Goal: Find contact information: Find contact information

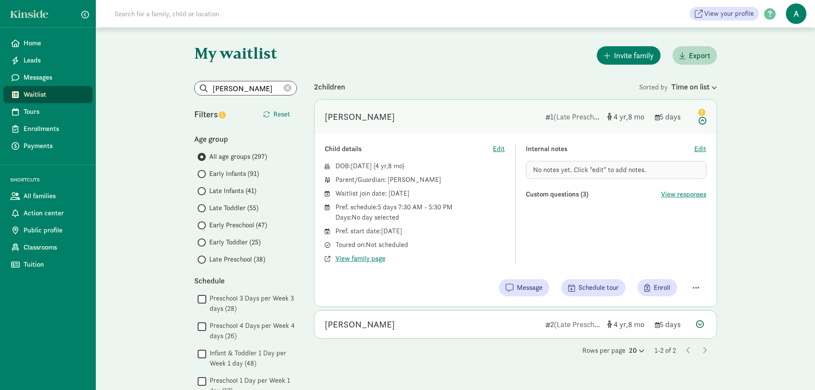
drag, startPoint x: 0, startPoint y: 0, endPoint x: 284, endPoint y: 87, distance: 297.6
click at [284, 87] on icon at bounding box center [288, 88] width 8 height 8
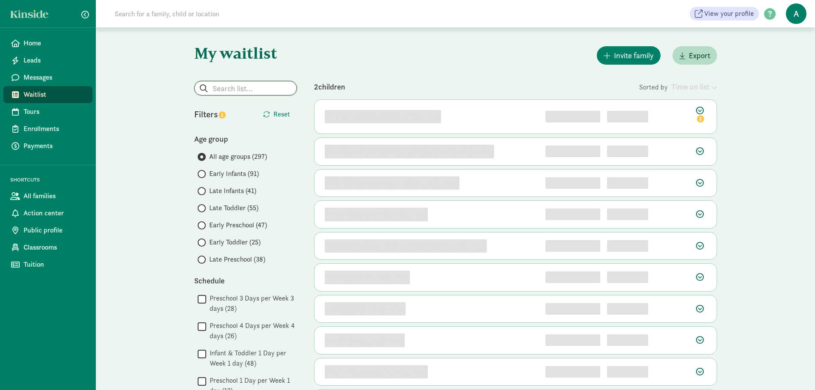
click at [248, 88] on input "search" at bounding box center [246, 88] width 102 height 14
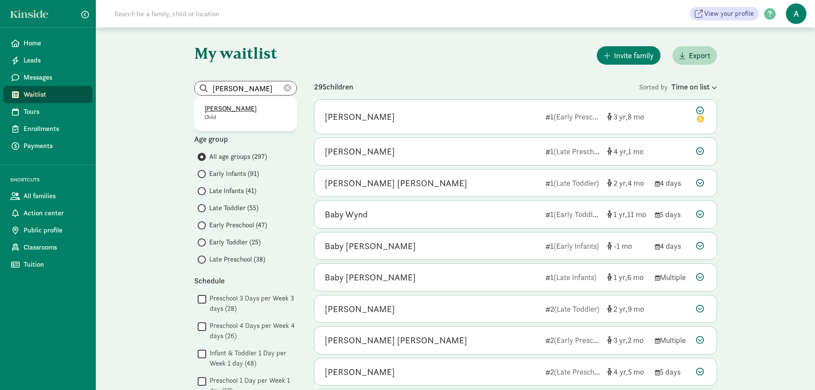
click at [219, 109] on p "Layla Estrada" at bounding box center [245, 109] width 82 height 10
type input "Layla Estrada"
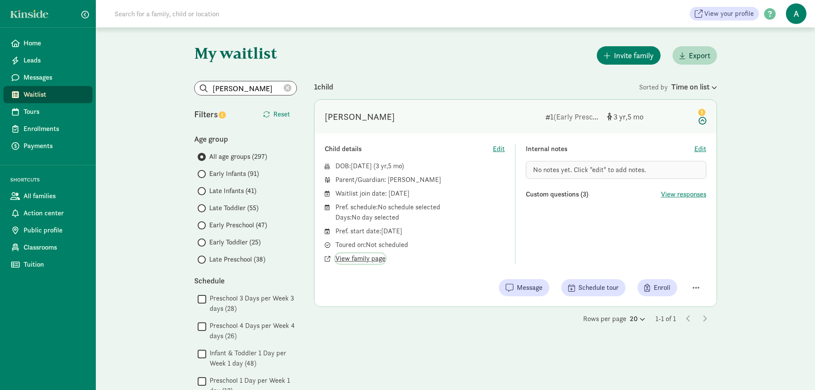
click at [371, 257] on span "View family page" at bounding box center [360, 258] width 50 height 10
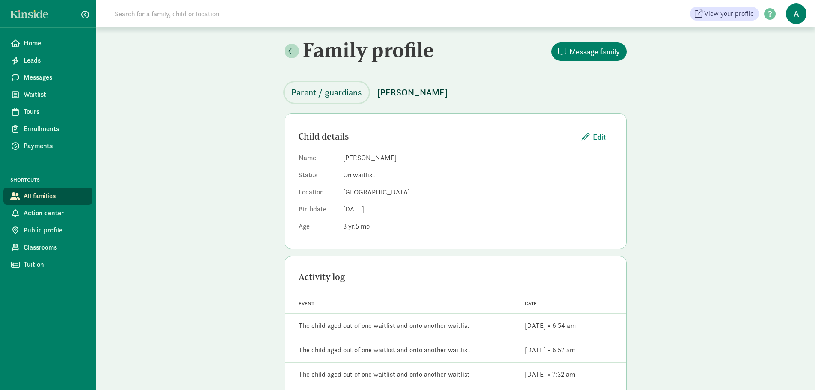
click at [352, 98] on span "Parent / guardians" at bounding box center [326, 93] width 71 height 14
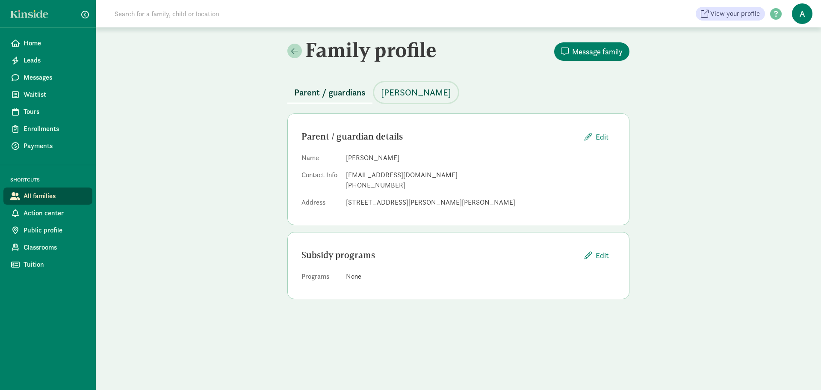
click at [404, 90] on span "Layla Estrada" at bounding box center [416, 93] width 70 height 14
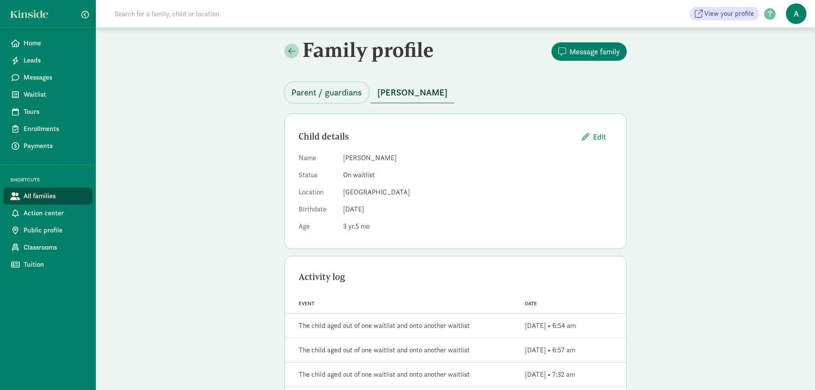
click at [322, 85] on button "Parent / guardians" at bounding box center [326, 92] width 84 height 21
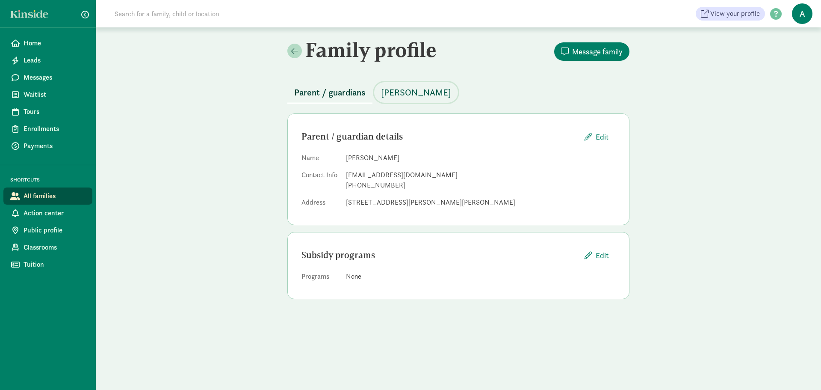
click at [419, 92] on span "Layla Estrada" at bounding box center [416, 93] width 70 height 14
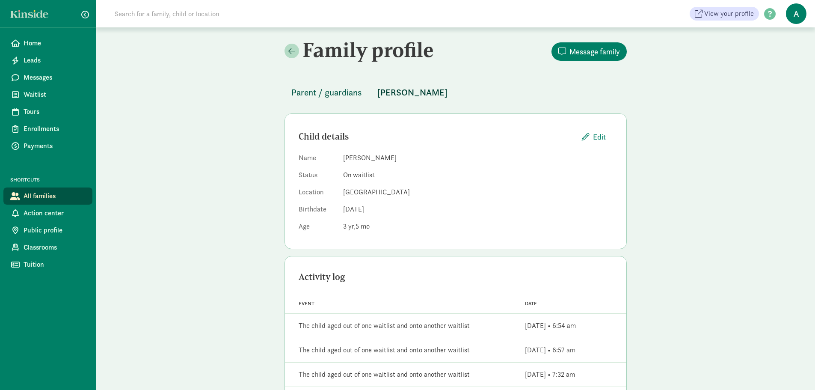
drag, startPoint x: 337, startPoint y: 76, endPoint x: 330, endPoint y: 91, distance: 16.5
click at [330, 90] on div "Parent / guardians [PERSON_NAME]" at bounding box center [455, 87] width 342 height 31
click at [329, 95] on span "Parent / guardians" at bounding box center [326, 93] width 71 height 14
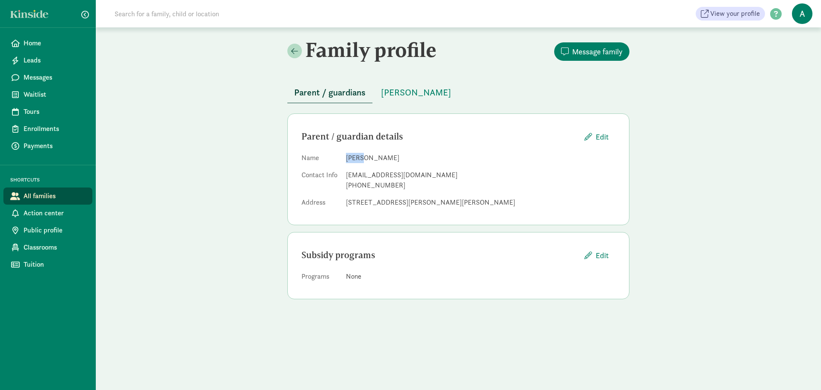
drag, startPoint x: 362, startPoint y: 159, endPoint x: 329, endPoint y: 159, distance: 33.8
click at [329, 159] on dl "Name [PERSON_NAME] Contact Info [EMAIL_ADDRESS][DOMAIN_NAME] [PHONE_NUMBER] Add…" at bounding box center [459, 182] width 314 height 58
click at [329, 153] on dt "Name" at bounding box center [321, 160] width 38 height 14
drag, startPoint x: 395, startPoint y: 184, endPoint x: 338, endPoint y: 192, distance: 57.8
click at [338, 192] on dl "Name [PERSON_NAME] Contact Info [EMAIL_ADDRESS][DOMAIN_NAME] [PHONE_NUMBER] Add…" at bounding box center [459, 182] width 314 height 58
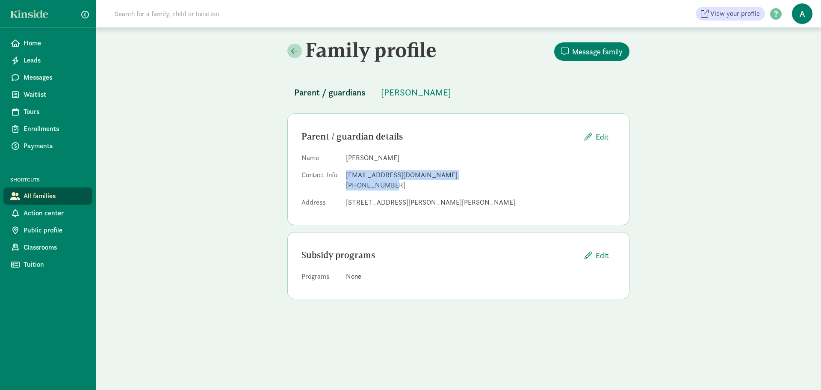
click at [410, 181] on div "[PHONE_NUMBER]" at bounding box center [481, 185] width 270 height 10
